Goal: Task Accomplishment & Management: Manage account settings

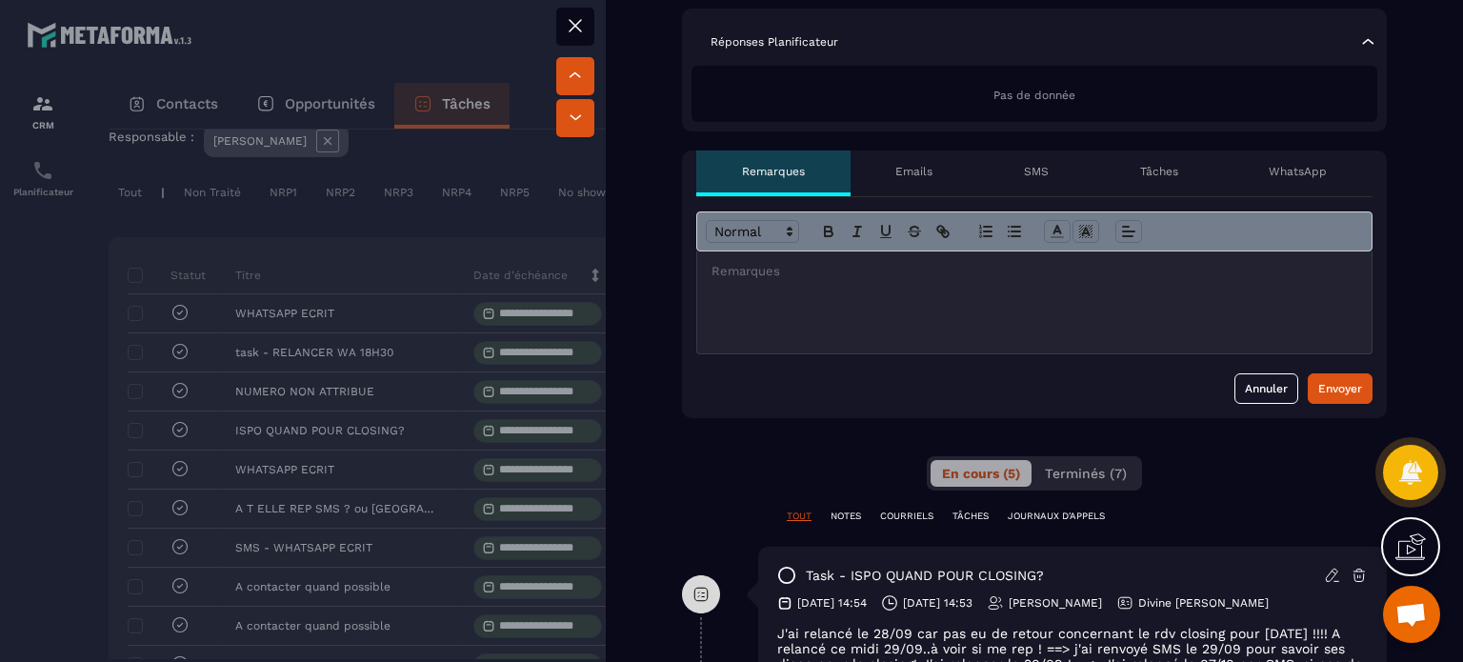
scroll to position [286, 0]
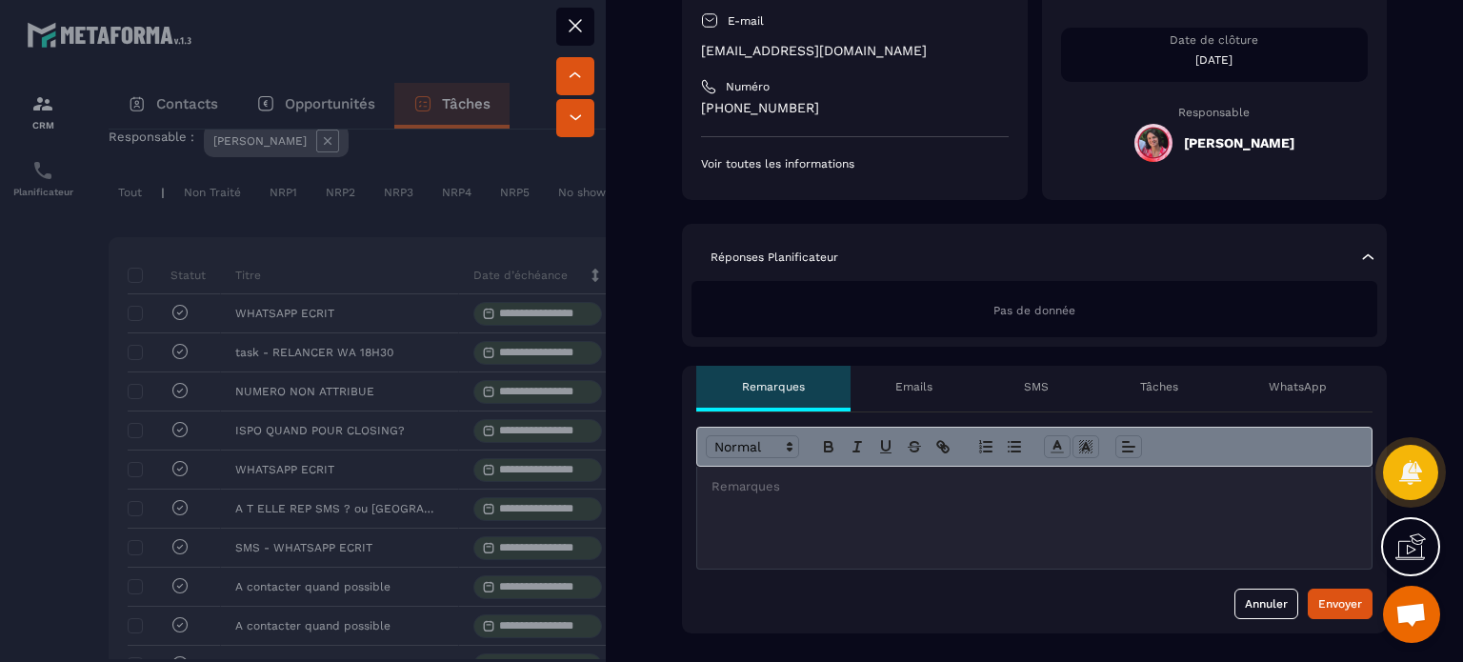
click at [587, 26] on button at bounding box center [575, 27] width 38 height 38
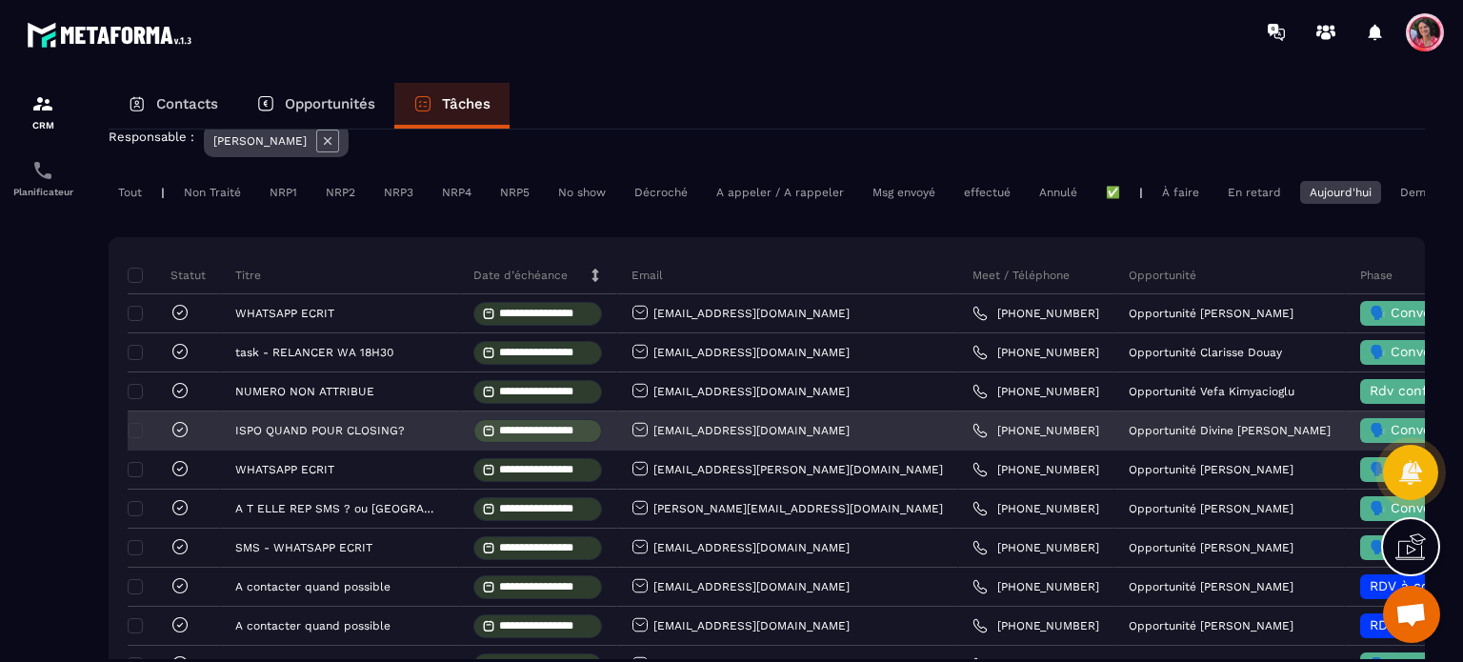
click at [173, 438] on icon at bounding box center [180, 429] width 19 height 19
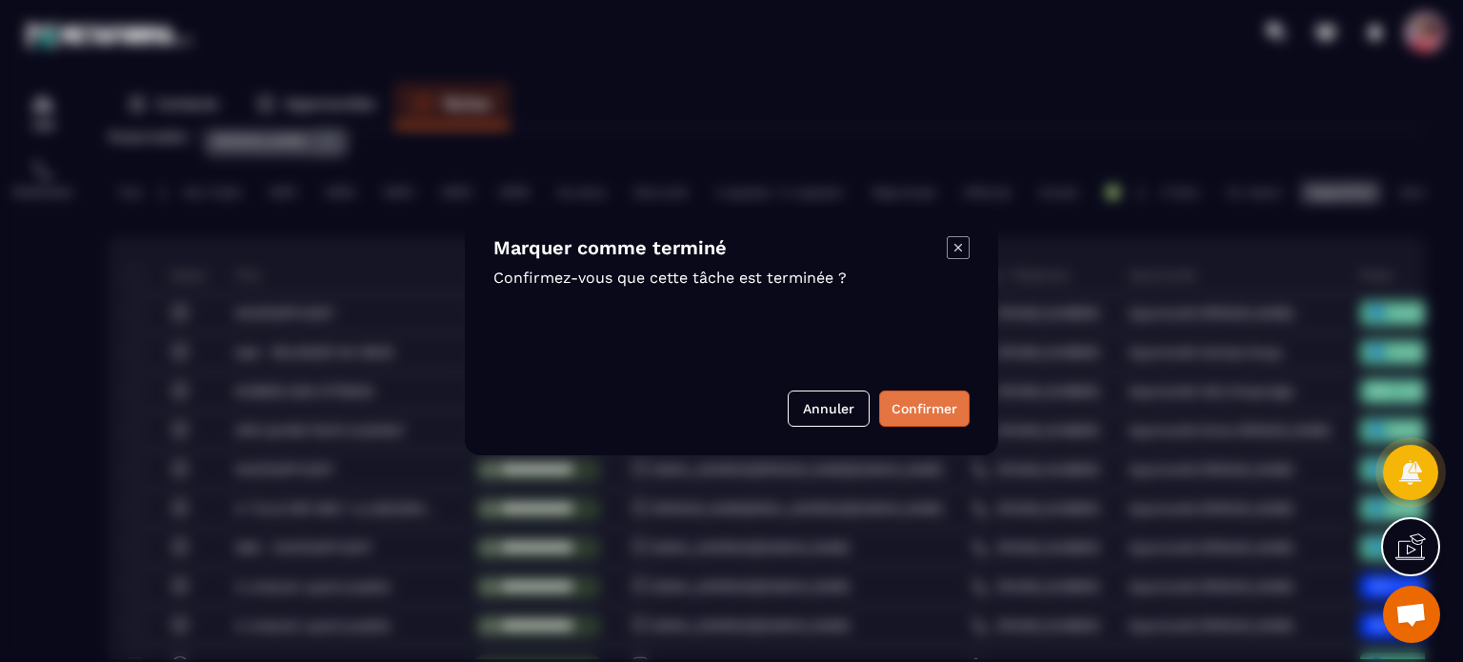
click at [934, 413] on button "Confirmer" at bounding box center [924, 409] width 90 height 36
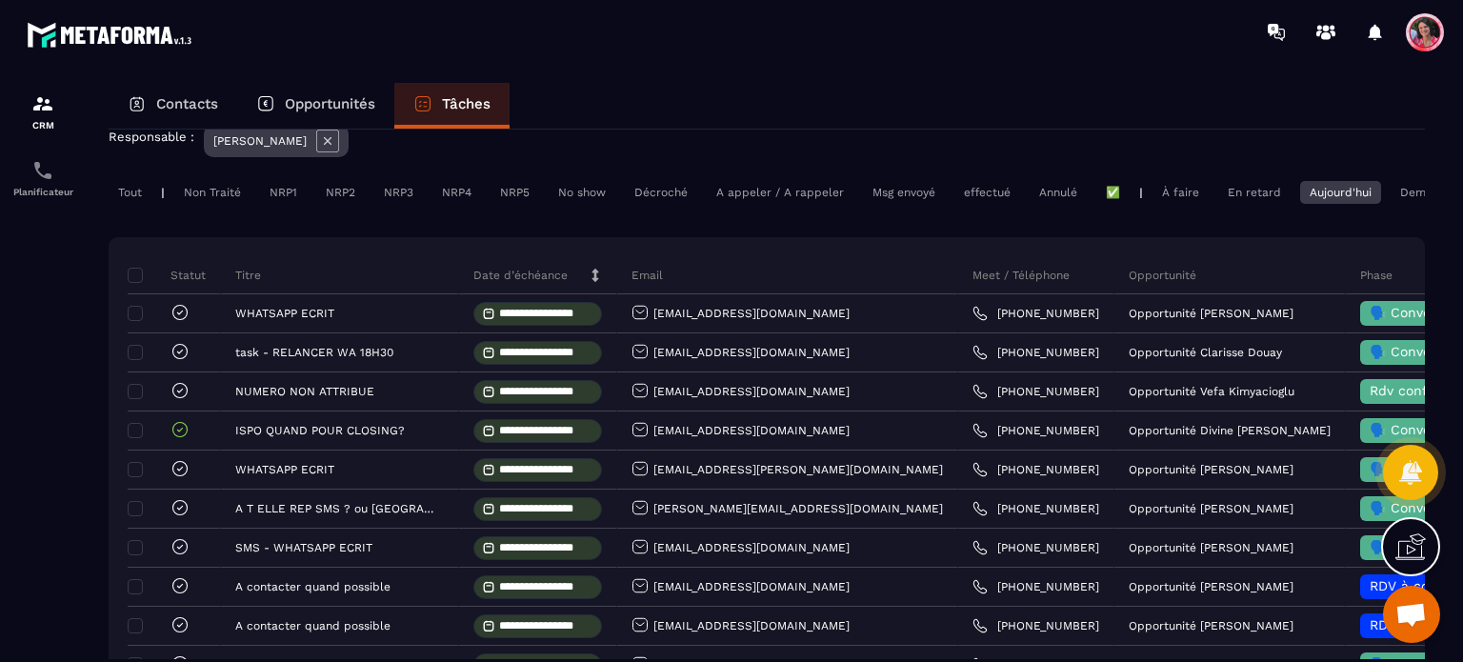
drag, startPoint x: 325, startPoint y: 99, endPoint x: 372, endPoint y: 105, distance: 47.0
click at [325, 99] on p "Opportunités" at bounding box center [330, 103] width 90 height 17
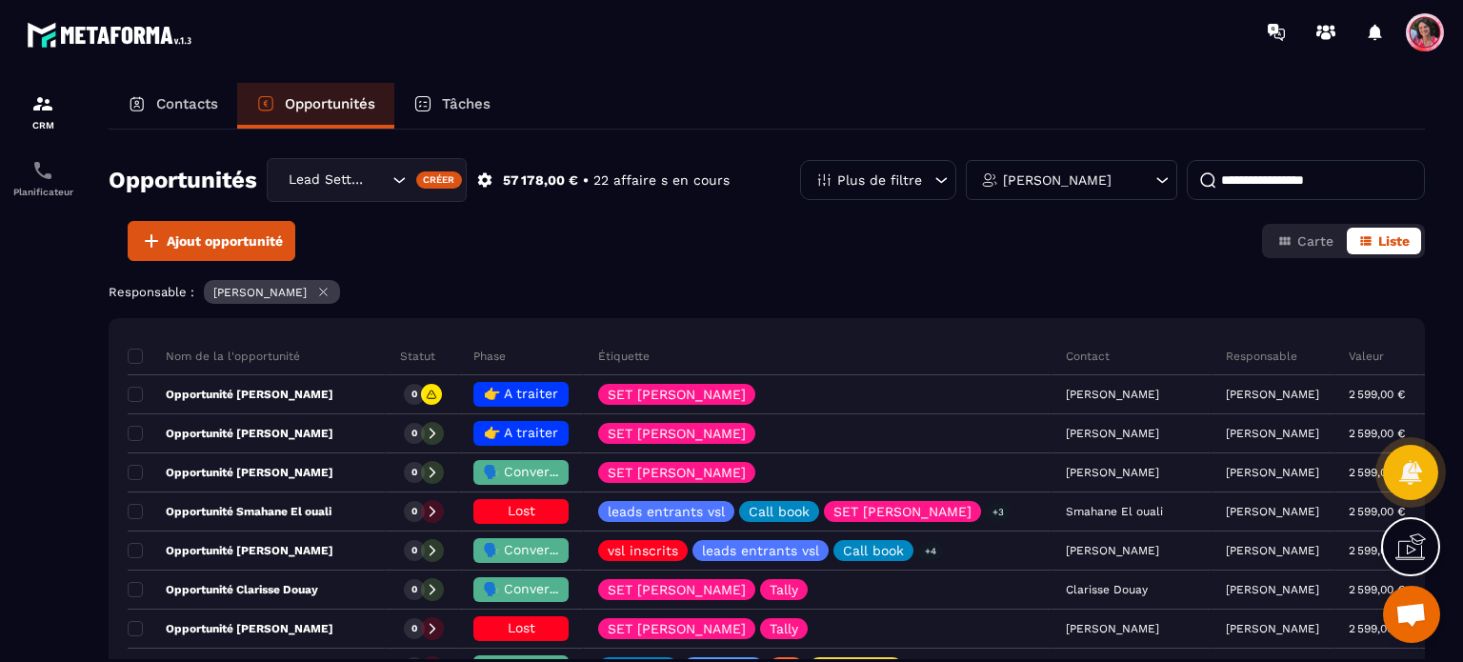
click at [1346, 164] on input at bounding box center [1306, 180] width 238 height 40
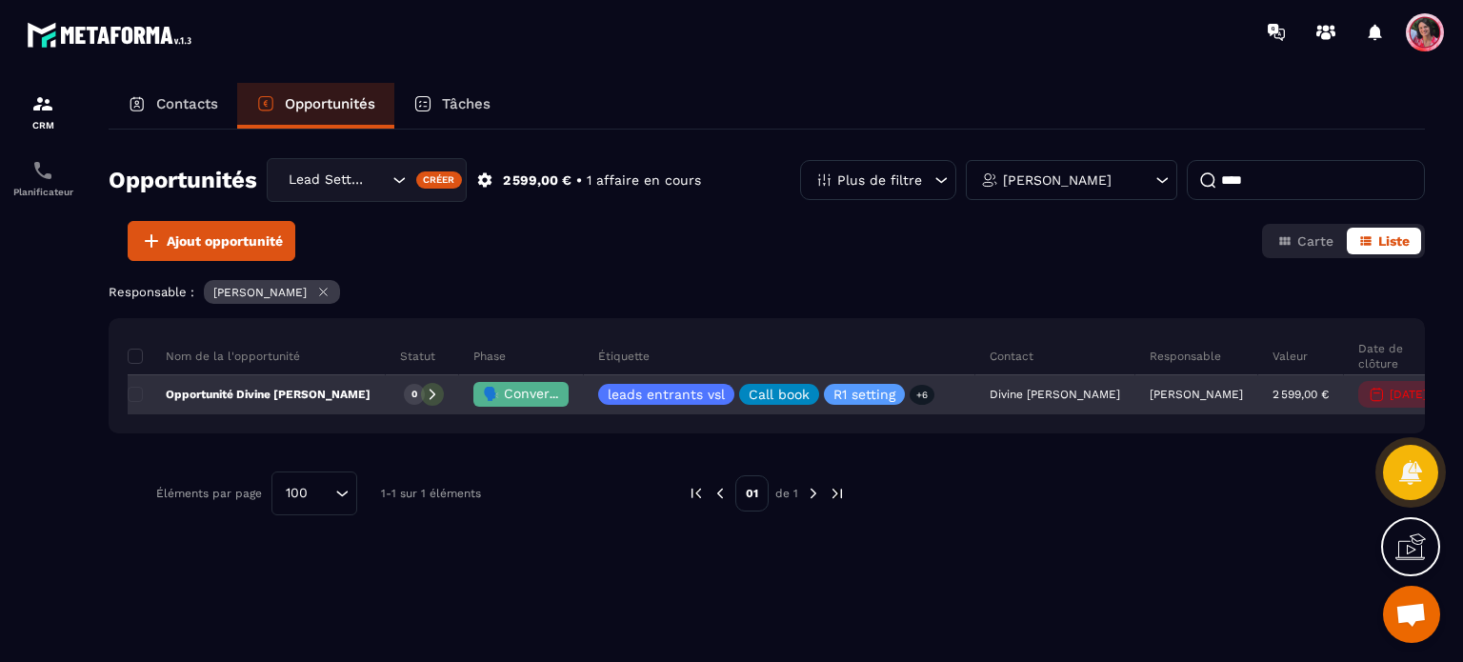
type input "****"
click at [519, 392] on span "🗣️ Conversation en cours" at bounding box center [567, 393] width 169 height 15
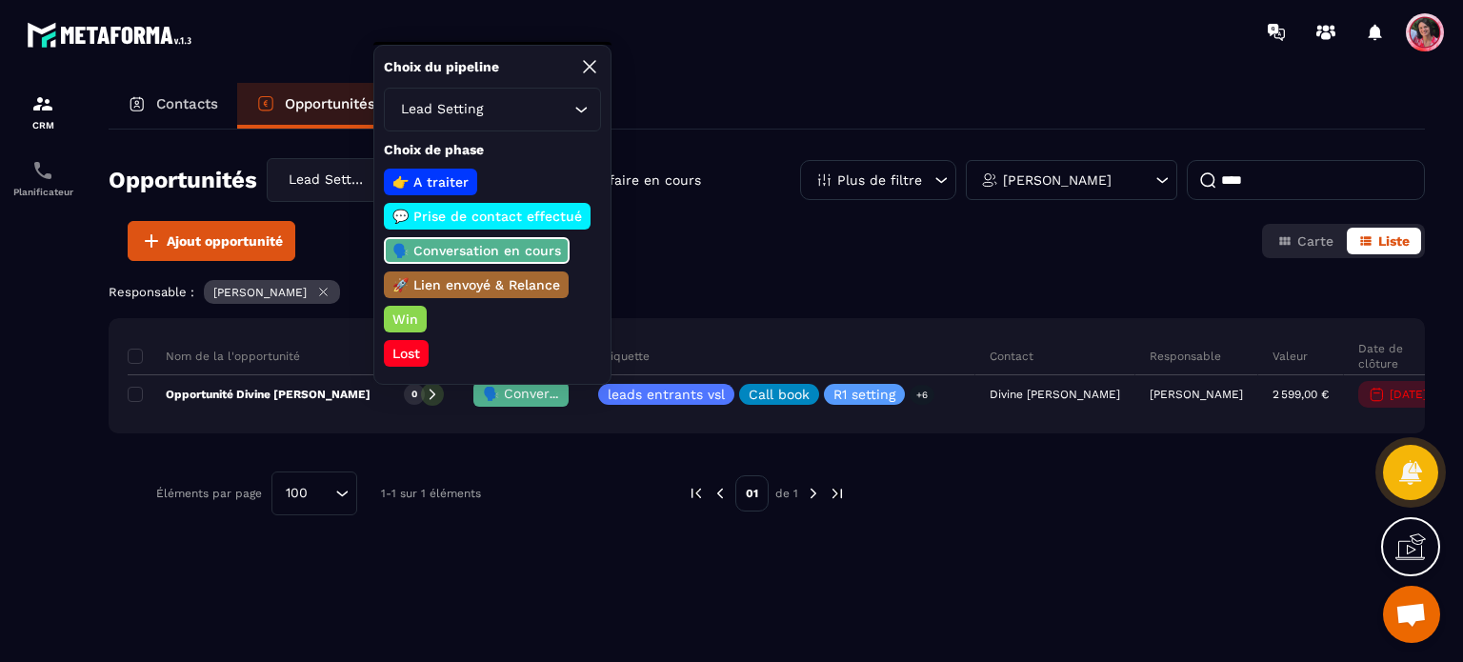
click at [422, 354] on div "Lost" at bounding box center [406, 353] width 45 height 27
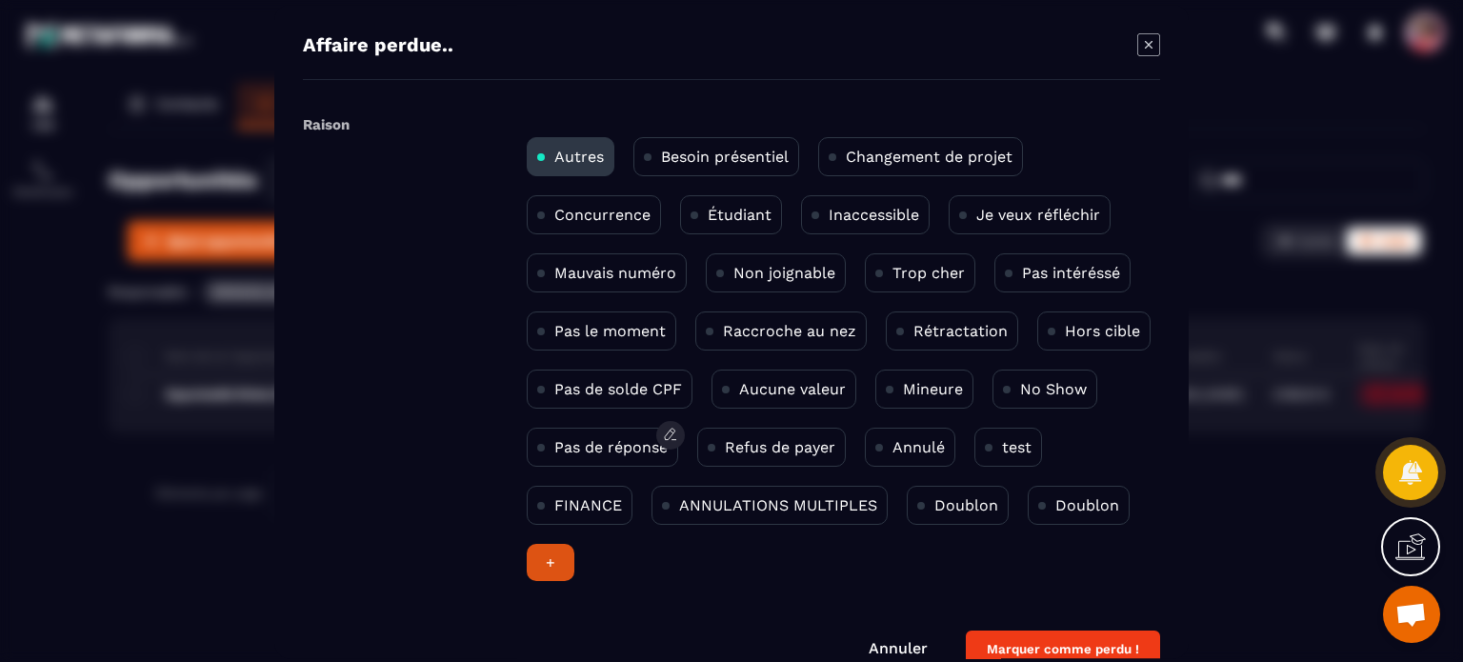
click at [642, 450] on p "Pas de réponse" at bounding box center [610, 447] width 113 height 18
click at [1013, 648] on button "Marquer comme perdu !" at bounding box center [1063, 649] width 194 height 37
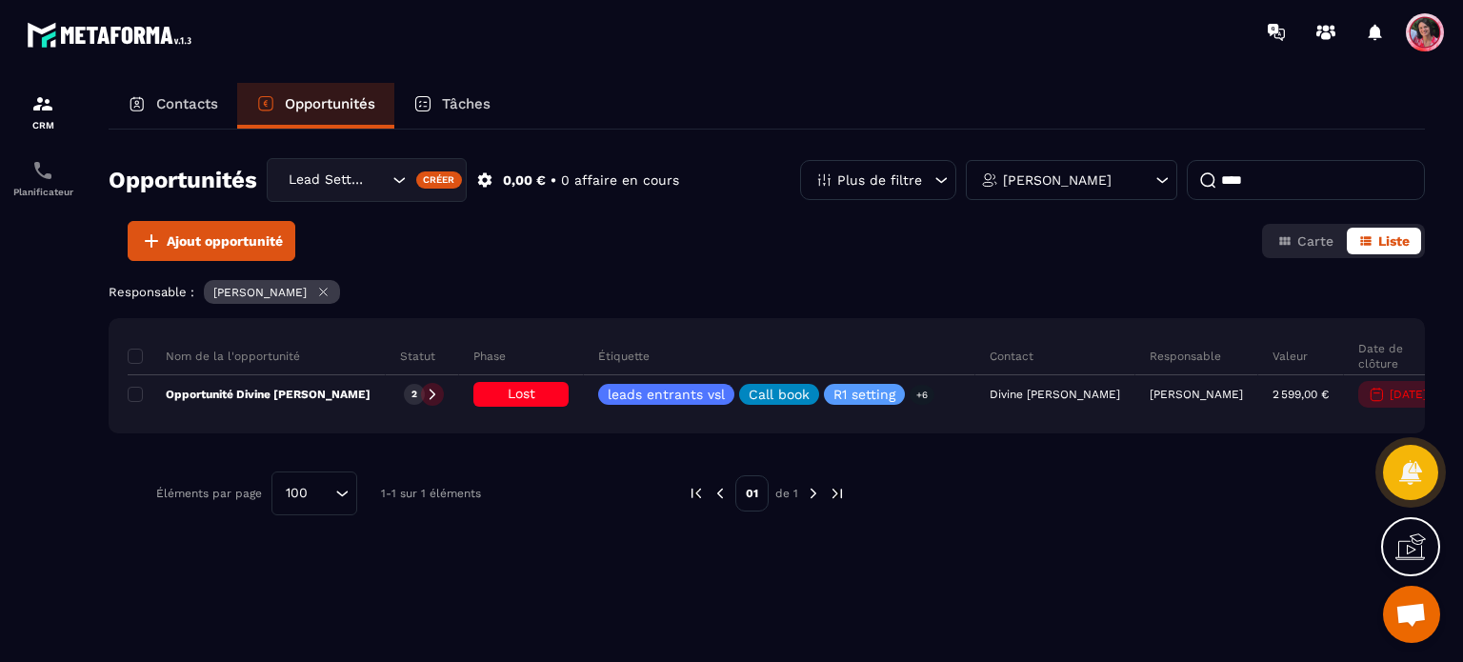
click at [447, 95] on p "Tâches" at bounding box center [466, 103] width 49 height 17
